Goal: Information Seeking & Learning: Learn about a topic

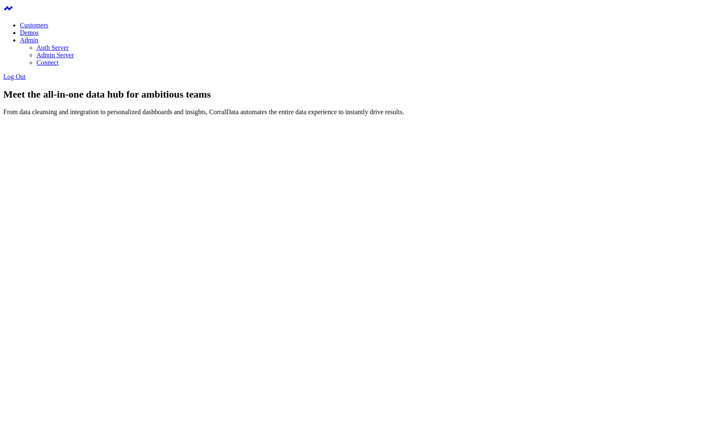
click at [242, 116] on div "Meet the all-in-one data hub for ambitious teams From data cleansing and integr…" at bounding box center [352, 102] width 699 height 27
click at [467, 130] on div at bounding box center [352, 162] width 699 height 64
click at [407, 116] on div "Meet the all-in-one data hub for ambitious teams From data cleansing and integr…" at bounding box center [352, 102] width 699 height 27
click at [538, 100] on h1 "Meet the all-in-one data hub for ambitious teams" at bounding box center [352, 94] width 699 height 11
click at [556, 144] on div at bounding box center [352, 162] width 699 height 64
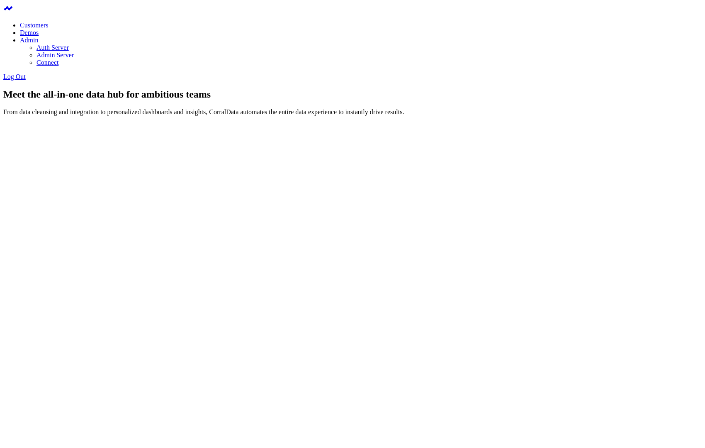
click at [455, 90] on div "Meet the all-in-one data hub for ambitious teams From data cleansing and integr…" at bounding box center [352, 102] width 699 height 27
click at [139, 130] on div at bounding box center [352, 162] width 699 height 64
click at [74, 51] on link "Admin Server" at bounding box center [55, 54] width 37 height 7
click at [139, 194] on div at bounding box center [352, 162] width 699 height 64
click at [261, 116] on div "Meet the all-in-one data hub for ambitious teams From data cleansing and integr…" at bounding box center [352, 102] width 699 height 27
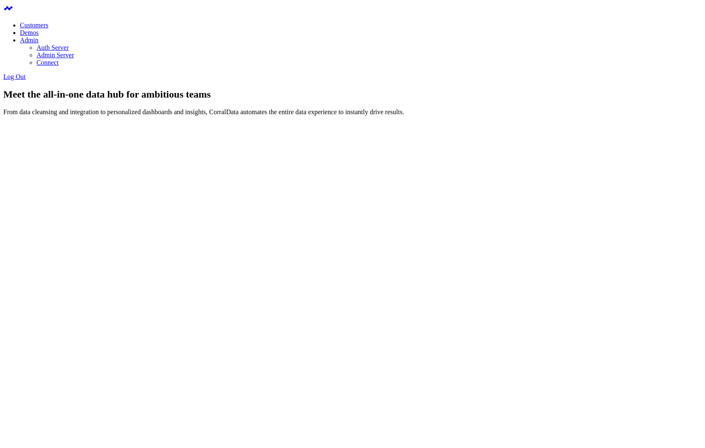
click at [318, 100] on h1 "Meet the all-in-one data hub for ambitious teams" at bounding box center [352, 94] width 699 height 11
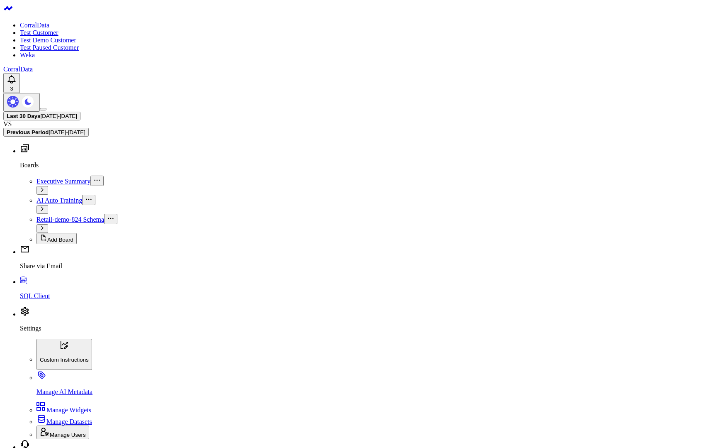
click at [185, 225] on body "CorralData Test Customer Test Demo Customer Test Paused Customer Weka CorralDat…" at bounding box center [352, 417] width 699 height 828
click at [126, 201] on body "CorralData Test Customer Test Demo Customer Test Paused Customer Weka CorralDat…" at bounding box center [352, 417] width 699 height 828
click at [49, 332] on link "Settings" at bounding box center [361, 321] width 682 height 22
click at [60, 432] on span "Manage Users" at bounding box center [68, 435] width 36 height 6
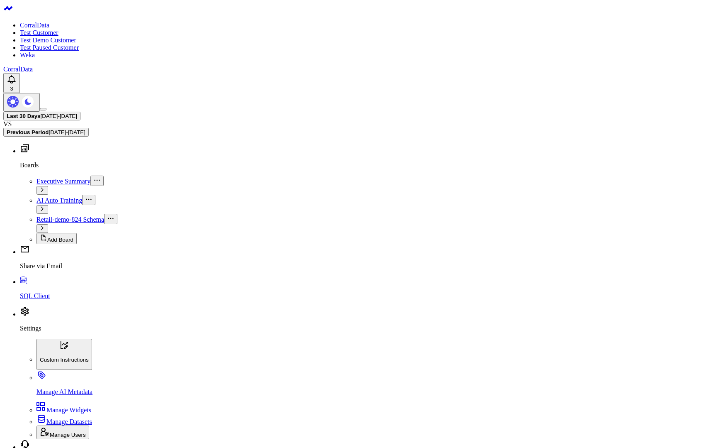
click at [298, 286] on body "CorralData Test Customer Test Demo Customer Test Paused Customer Weka CorralDat…" at bounding box center [352, 417] width 699 height 828
click at [290, 267] on body "CorralData Test Customer Test Demo Customer Test Paused Customer Weka CorralDat…" at bounding box center [352, 417] width 699 height 828
click at [245, 365] on body "CorralData Test Customer Test Demo Customer Test Paused Customer Weka CorralDat…" at bounding box center [352, 417] width 699 height 828
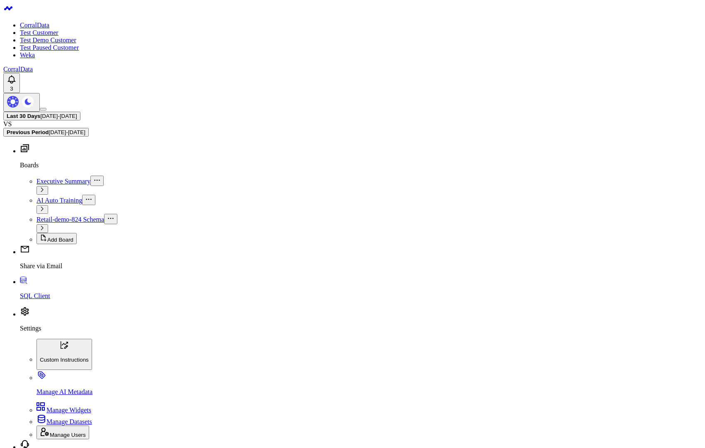
drag, startPoint x: 136, startPoint y: 65, endPoint x: 119, endPoint y: 63, distance: 17.1
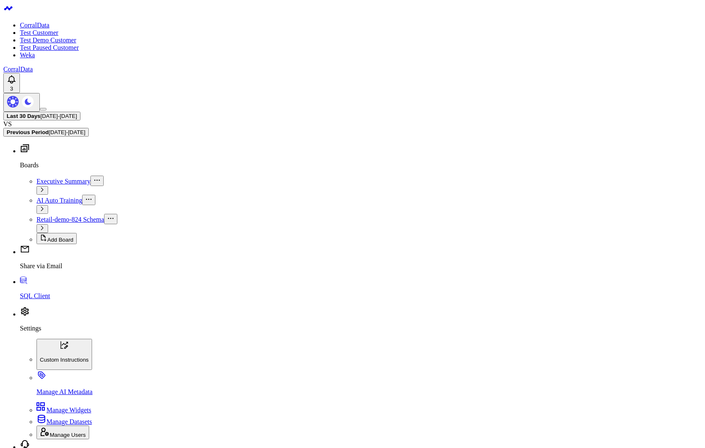
drag, startPoint x: 191, startPoint y: 68, endPoint x: 93, endPoint y: 68, distance: 98.8
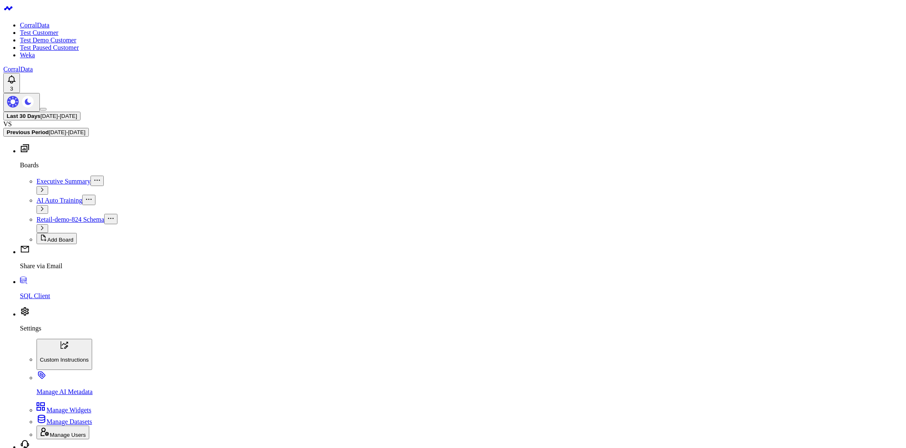
click at [51, 178] on span "Executive Summary" at bounding box center [64, 181] width 54 height 7
click at [36, 332] on p "Settings" at bounding box center [461, 328] width 883 height 7
click at [59, 406] on span "Manage Widgets" at bounding box center [68, 409] width 45 height 7
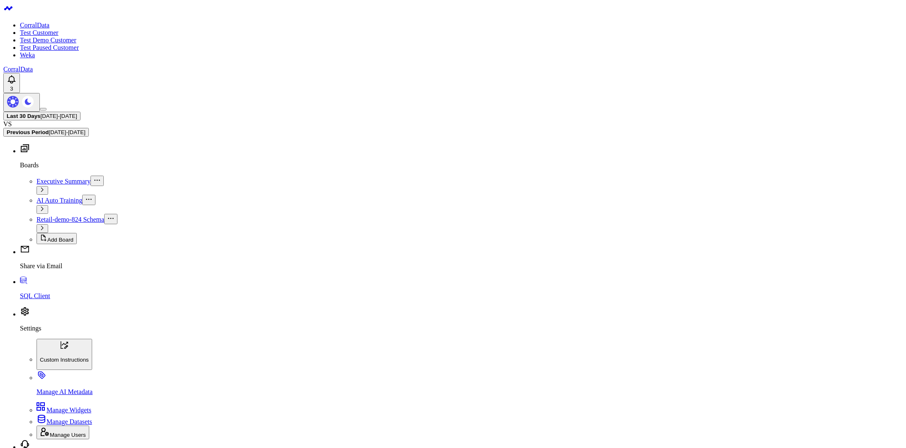
click at [149, 219] on body "CorralData Test Customer Test Demo Customer Test Paused Customer Weka CorralDat…" at bounding box center [452, 417] width 899 height 828
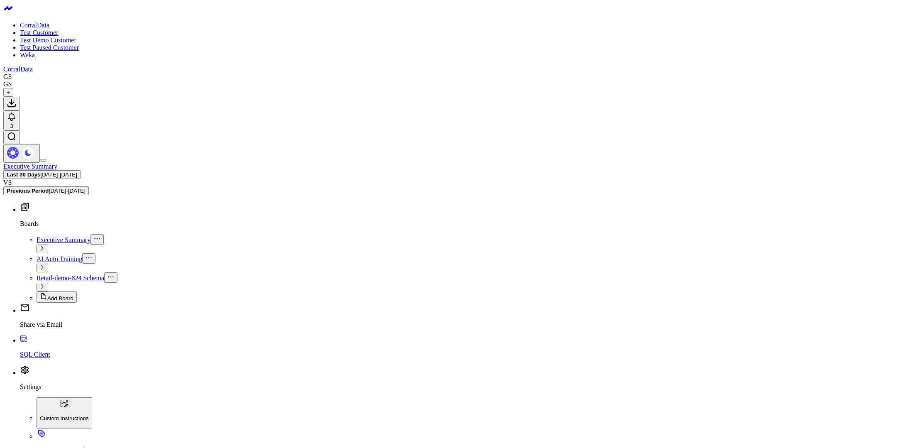
click at [37, 274] on span "Retail-demo-824 Schema" at bounding box center [71, 277] width 68 height 7
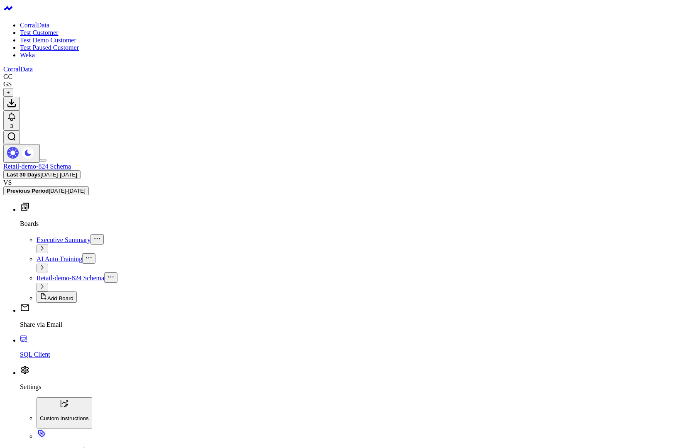
click at [37, 386] on p "Settings" at bounding box center [353, 386] width 666 height 7
click at [75, 447] on p "Manage AI Metadata" at bounding box center [361, 450] width 649 height 7
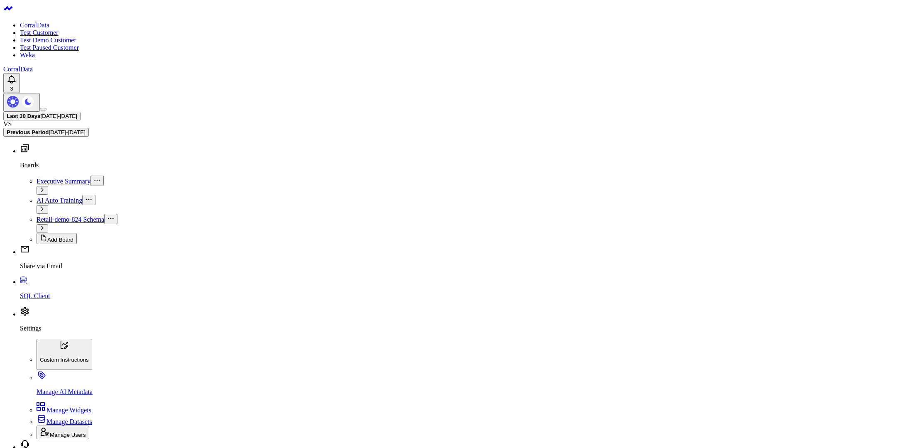
click at [177, 290] on body "CorralData Test Customer Test Demo Customer Test Paused Customer Weka CorralDat…" at bounding box center [452, 417] width 899 height 828
click at [154, 243] on body "CorralData Test Customer Test Demo Customer Test Paused Customer Weka CorralDat…" at bounding box center [452, 417] width 899 height 828
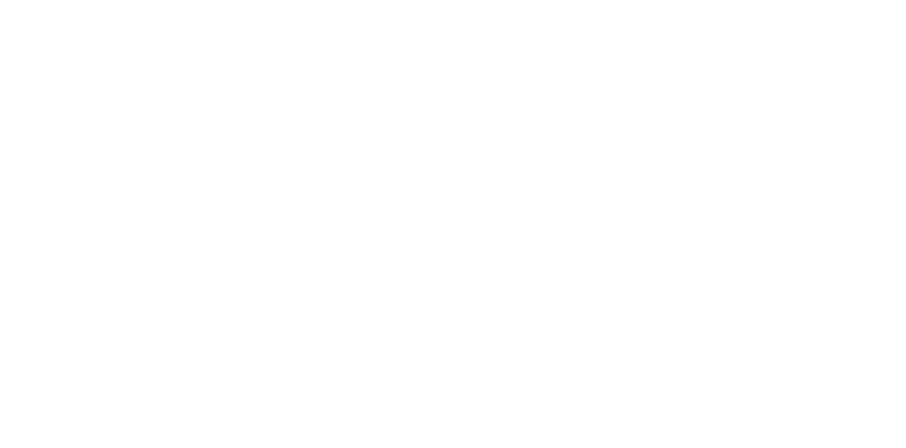
click at [242, 67] on body at bounding box center [452, 35] width 899 height 64
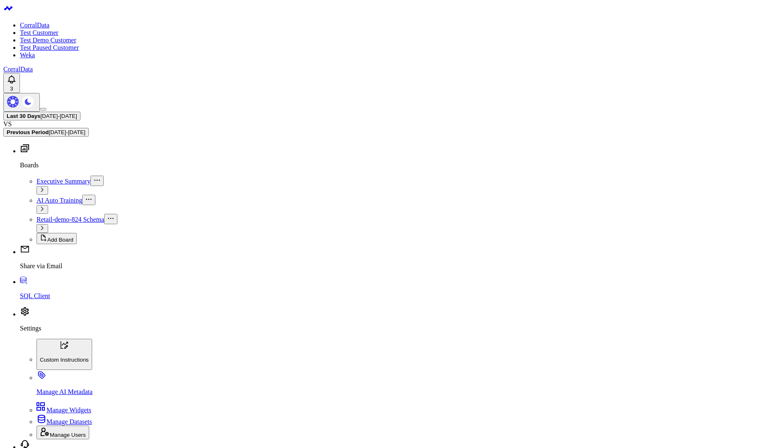
click at [286, 254] on body "CorralData Test Customer Test Demo Customer Test Paused Customer Weka CorralDat…" at bounding box center [388, 414] width 771 height 822
click at [213, 281] on body "CorralData Test Customer Test Demo Customer Test Paused Customer Weka CorralDat…" at bounding box center [388, 414] width 771 height 822
click at [303, 213] on body "CorralData Test Customer Test Demo Customer Test Paused Customer Weka CorralDat…" at bounding box center [388, 414] width 771 height 822
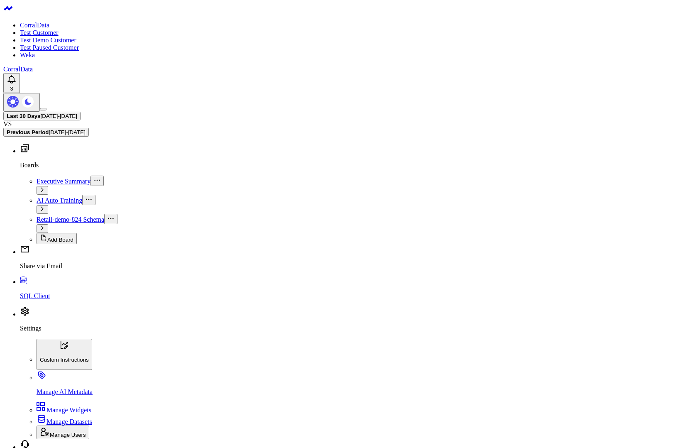
click at [166, 246] on body "CorralData Test Customer Test Demo Customer Test Paused Customer Weka CorralDat…" at bounding box center [344, 401] width 682 height 797
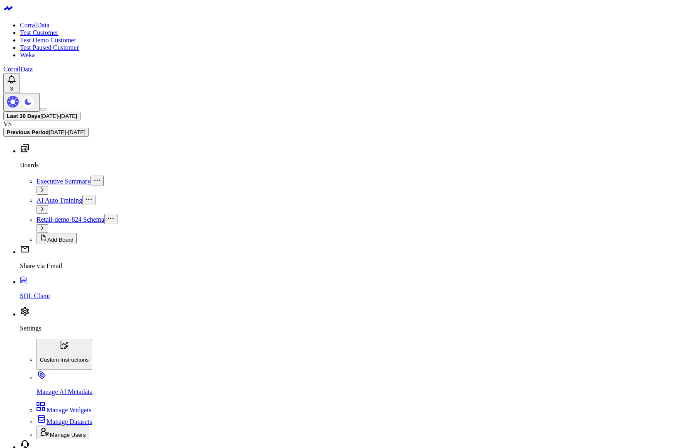
click at [144, 313] on body "CorralData Test Customer Test Demo Customer Test Paused Customer Weka CorralDat…" at bounding box center [344, 404] width 682 height 803
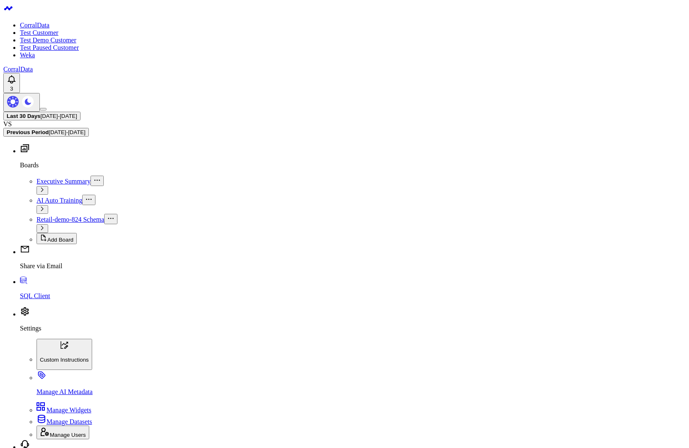
click at [232, 259] on body "CorralData Test Customer Test Demo Customer Test Paused Customer Weka CorralDat…" at bounding box center [344, 404] width 682 height 803
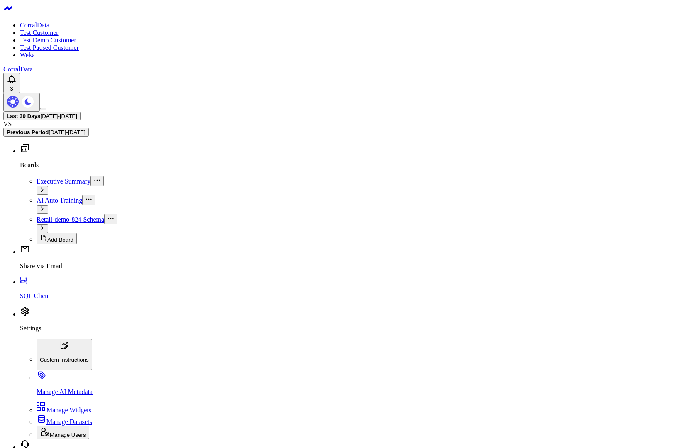
drag, startPoint x: 112, startPoint y: 84, endPoint x: 247, endPoint y: 215, distance: 187.8
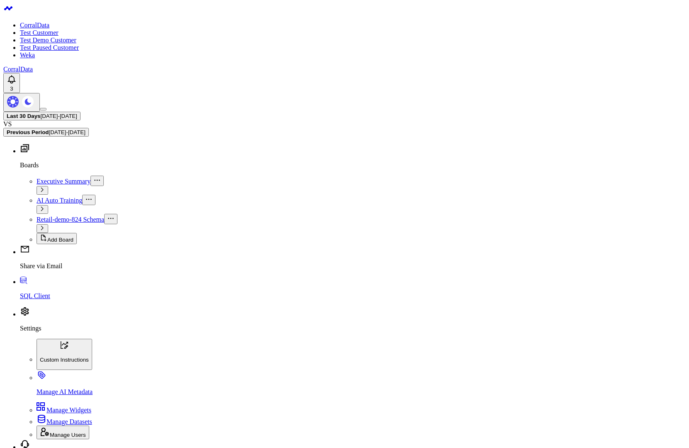
click at [273, 315] on body "CorralData Test Customer Test Demo Customer Test Paused Customer Weka CorralDat…" at bounding box center [344, 450] width 682 height 895
drag, startPoint x: 58, startPoint y: 85, endPoint x: 162, endPoint y: 279, distance: 220.2
click at [321, 327] on body "CorralData Test Customer Test Demo Customer Test Paused Customer Weka CorralDat…" at bounding box center [344, 450] width 682 height 895
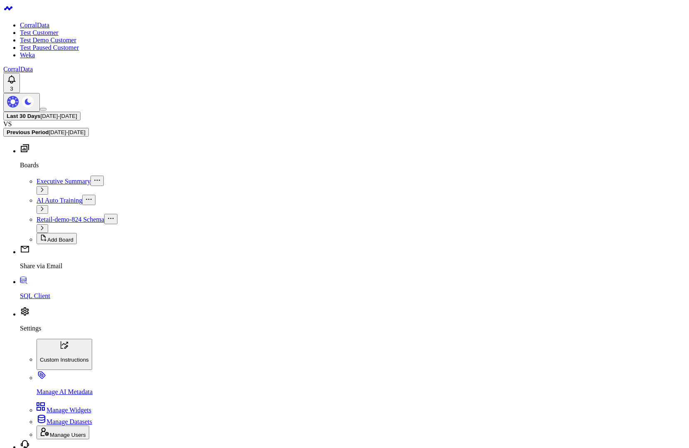
click at [232, 310] on body "CorralData Test Customer Test Demo Customer Test Paused Customer Weka CorralDat…" at bounding box center [344, 450] width 682 height 895
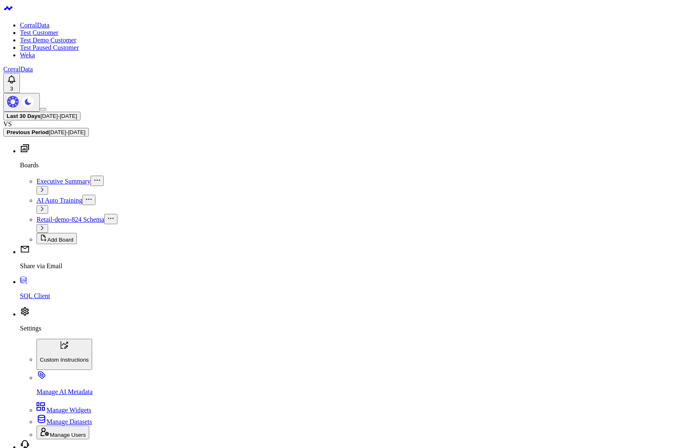
click at [342, 338] on body "CorralData Test Customer Test Demo Customer Test Paused Customer Weka CorralDat…" at bounding box center [344, 441] width 682 height 877
click at [333, 319] on body "CorralData Test Customer Test Demo Customer Test Paused Customer Weka CorralDat…" at bounding box center [344, 441] width 682 height 877
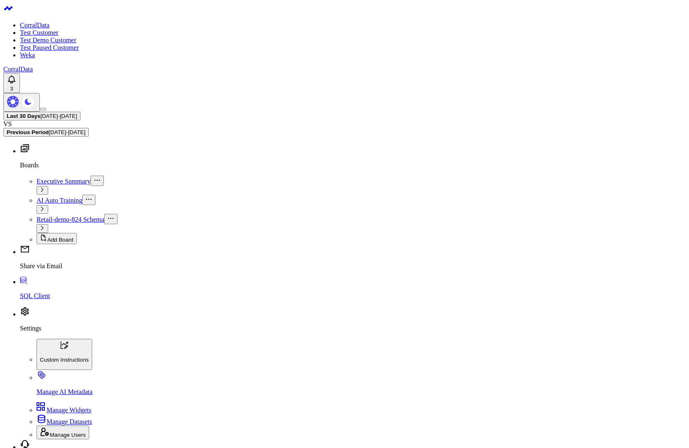
drag, startPoint x: 204, startPoint y: 67, endPoint x: 136, endPoint y: 70, distance: 68.1
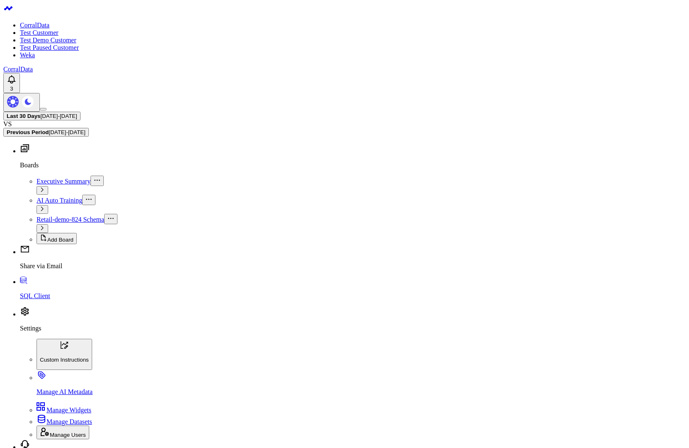
click at [349, 326] on body "CorralData Test Customer Test Demo Customer Test Paused Customer Weka CorralDat…" at bounding box center [344, 441] width 682 height 877
click at [220, 302] on body "CorralData Test Customer Test Demo Customer Test Paused Customer Weka CorralDat…" at bounding box center [344, 441] width 682 height 877
click at [439, 365] on body "CorralData Test Customer Test Demo Customer Test Paused Customer Weka CorralDat…" at bounding box center [344, 441] width 682 height 877
click at [209, 328] on body "CorralData Test Customer Test Demo Customer Test Paused Customer Weka CorralDat…" at bounding box center [344, 441] width 682 height 877
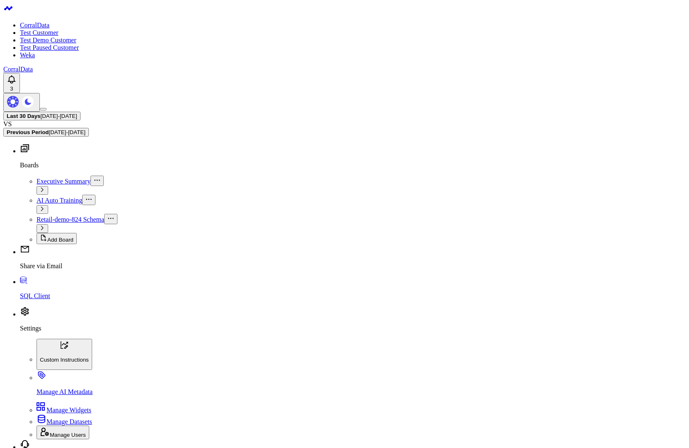
click at [329, 396] on body "CorralData Test Customer Test Demo Customer Test Paused Customer Weka CorralDat…" at bounding box center [344, 437] width 682 height 868
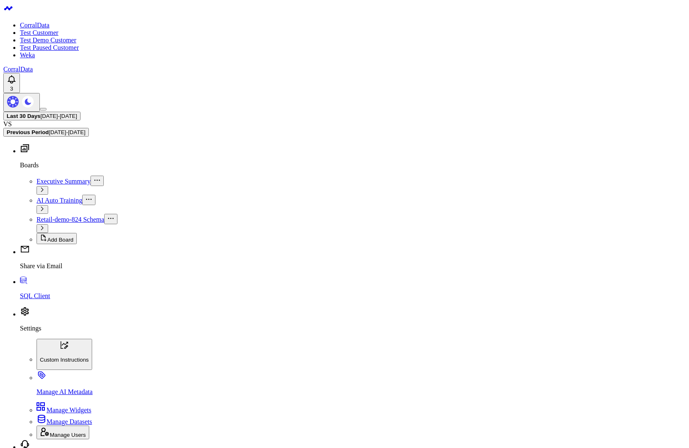
click at [196, 383] on body "CorralData Test Customer Test Demo Customer Test Paused Customer Weka CorralDat…" at bounding box center [344, 437] width 682 height 868
click at [206, 323] on body "CorralData Test Customer Test Demo Customer Test Paused Customer Weka CorralDat…" at bounding box center [344, 437] width 682 height 868
click at [445, 352] on body "CorralData Test Customer Test Demo Customer Test Paused Customer Weka CorralDat…" at bounding box center [344, 437] width 682 height 868
click at [267, 288] on body "CorralData Test Customer Test Demo Customer Test Paused Customer Weka CorralDat…" at bounding box center [344, 437] width 682 height 868
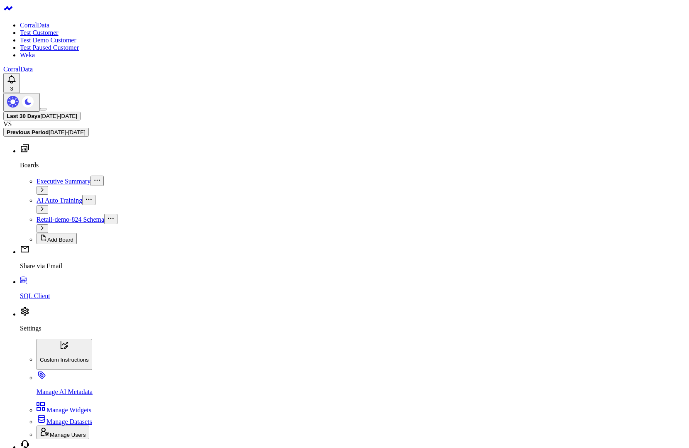
click at [424, 317] on body "CorralData Test Customer Test Demo Customer Test Paused Customer Weka CorralDat…" at bounding box center [344, 437] width 682 height 868
click at [409, 185] on body "CorralData Test Customer Test Demo Customer Test Paused Customer Weka CorralDat…" at bounding box center [344, 404] width 682 height 803
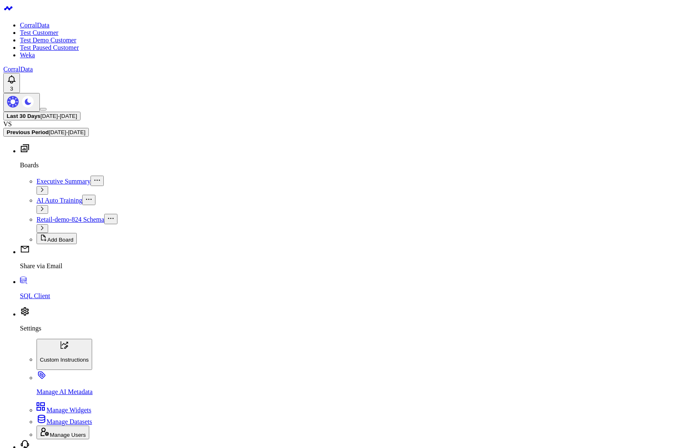
click at [140, 312] on body "CorralData Test Customer Test Demo Customer Test Paused Customer Weka CorralDat…" at bounding box center [344, 437] width 682 height 868
click at [270, 337] on body "CorralData Test Customer Test Demo Customer Test Paused Customer Weka CorralDat…" at bounding box center [344, 437] width 682 height 868
click at [300, 306] on body "CorralData Test Customer Test Demo Customer Test Paused Customer Weka CorralDat…" at bounding box center [344, 437] width 682 height 868
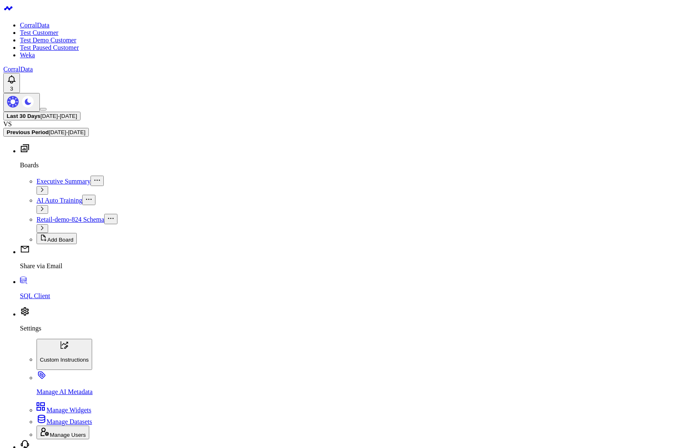
click at [297, 307] on body "CorralData Test Customer Test Demo Customer Test Paused Customer Weka CorralDat…" at bounding box center [344, 437] width 682 height 868
click at [239, 302] on body "CorralData Test Customer Test Demo Customer Test Paused Customer Weka CorralDat…" at bounding box center [344, 437] width 682 height 868
click at [124, 344] on body "CorralData Test Customer Test Demo Customer Test Paused Customer Weka CorralDat…" at bounding box center [344, 437] width 682 height 868
click at [439, 312] on body "CorralData Test Customer Test Demo Customer Test Paused Customer Weka CorralDat…" at bounding box center [344, 437] width 682 height 868
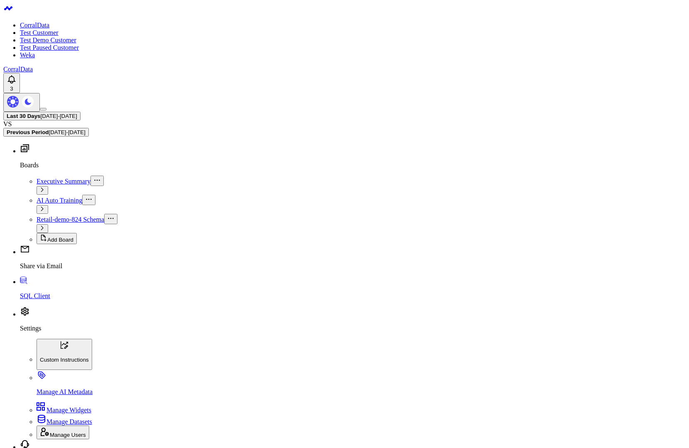
click at [236, 327] on body "CorralData Test Customer Test Demo Customer Test Paused Customer Weka CorralDat…" at bounding box center [344, 441] width 682 height 877
click at [337, 325] on body "CorralData Test Customer Test Demo Customer Test Paused Customer Weka CorralDat…" at bounding box center [344, 441] width 682 height 877
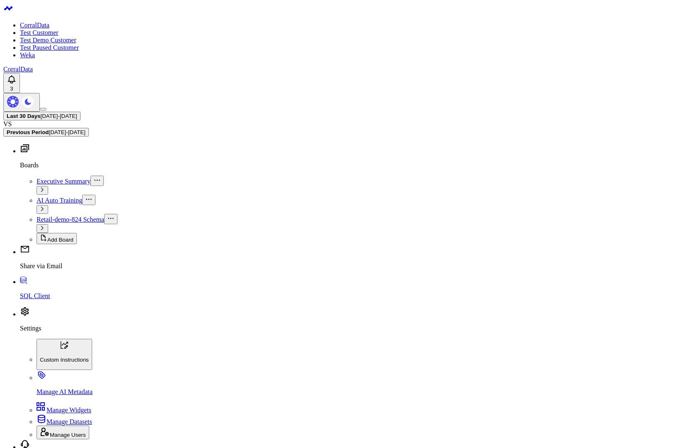
click at [337, 325] on body "CorralData Test Customer Test Demo Customer Test Paused Customer Weka CorralDat…" at bounding box center [344, 441] width 682 height 877
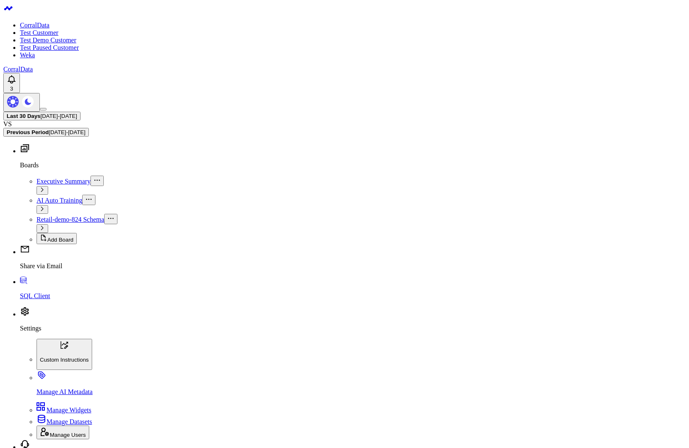
click at [442, 305] on body "CorralData Test Customer Test Demo Customer Test Paused Customer Weka CorralDat…" at bounding box center [344, 441] width 682 height 877
